Goal: Check status: Check status

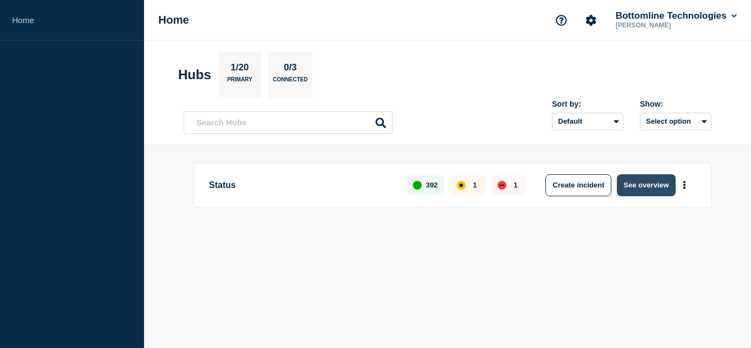
click at [653, 186] on button "See overview" at bounding box center [646, 185] width 58 height 22
click at [637, 185] on button "See overview" at bounding box center [646, 185] width 58 height 22
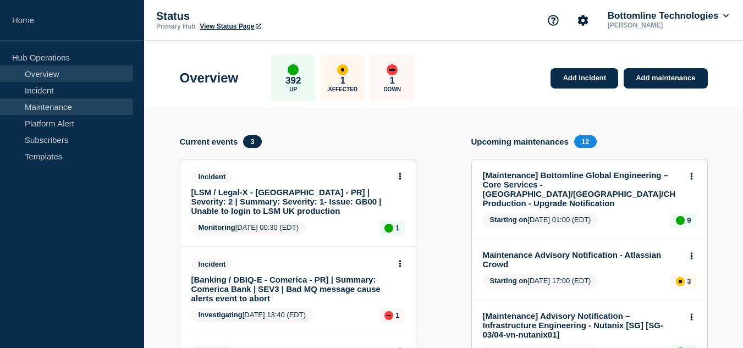
click at [42, 102] on link "Maintenance" at bounding box center [66, 106] width 133 height 16
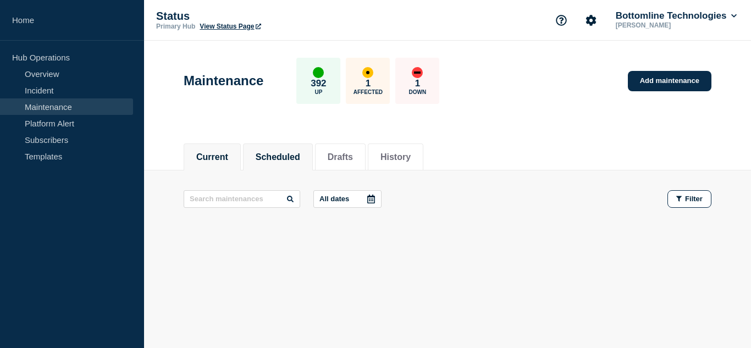
click at [300, 152] on button "Scheduled" at bounding box center [278, 157] width 45 height 10
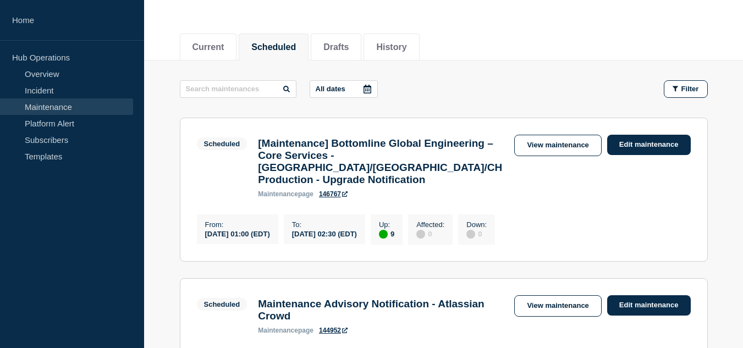
scroll to position [220, 0]
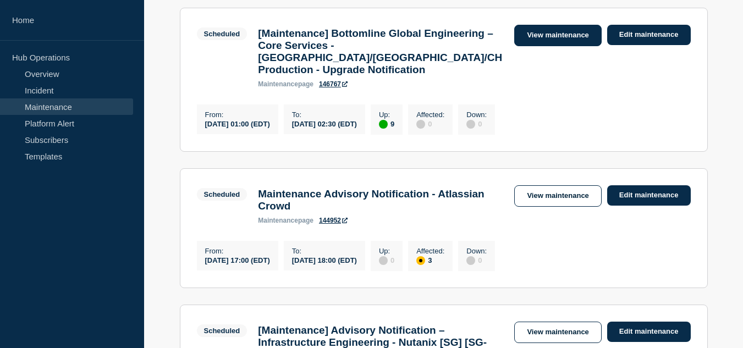
click at [548, 35] on link "View maintenance" at bounding box center [557, 35] width 87 height 21
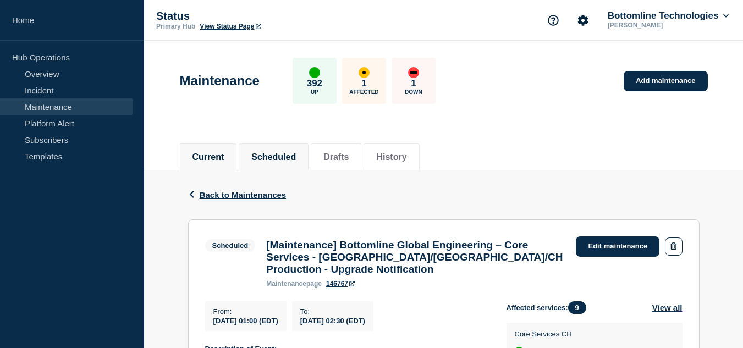
click at [224, 155] on button "Current" at bounding box center [208, 157] width 32 height 10
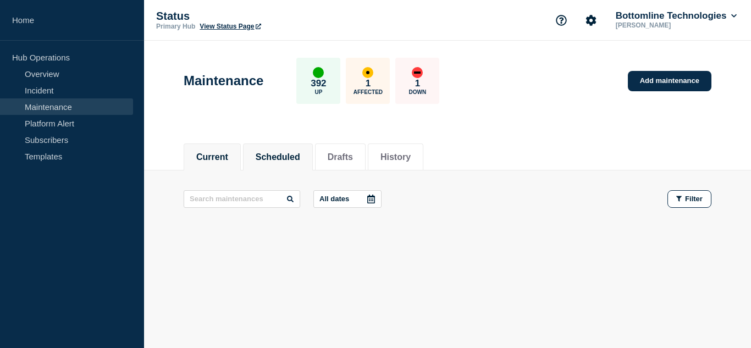
click at [300, 155] on button "Scheduled" at bounding box center [278, 157] width 45 height 10
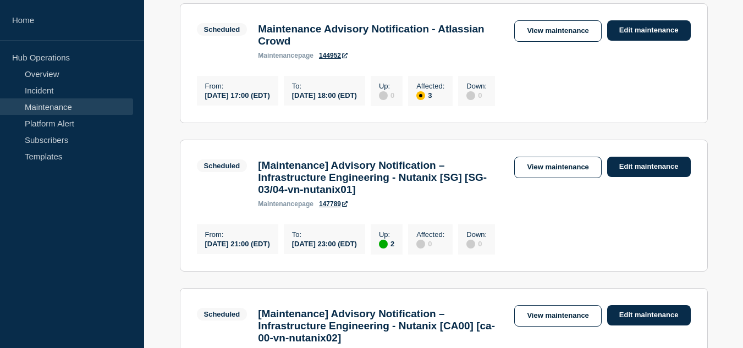
scroll to position [330, 0]
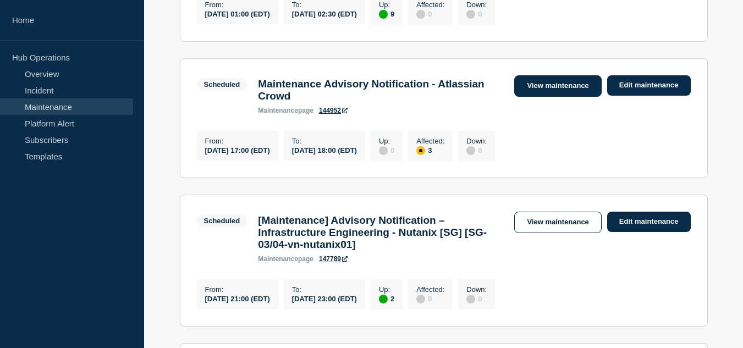
click at [537, 87] on link "View maintenance" at bounding box center [557, 85] width 87 height 21
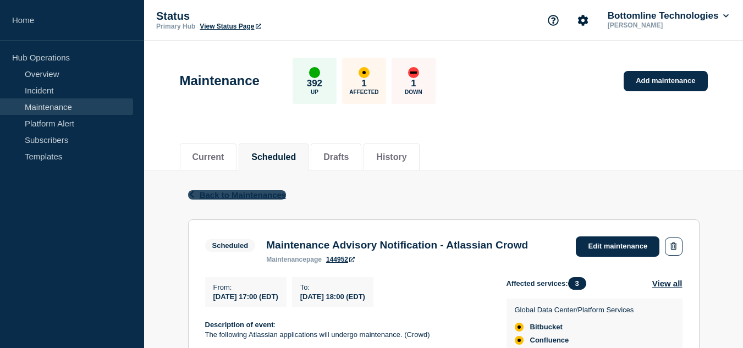
click at [208, 193] on span "Back to Maintenances" at bounding box center [243, 194] width 87 height 9
